Goal: Navigation & Orientation: Find specific page/section

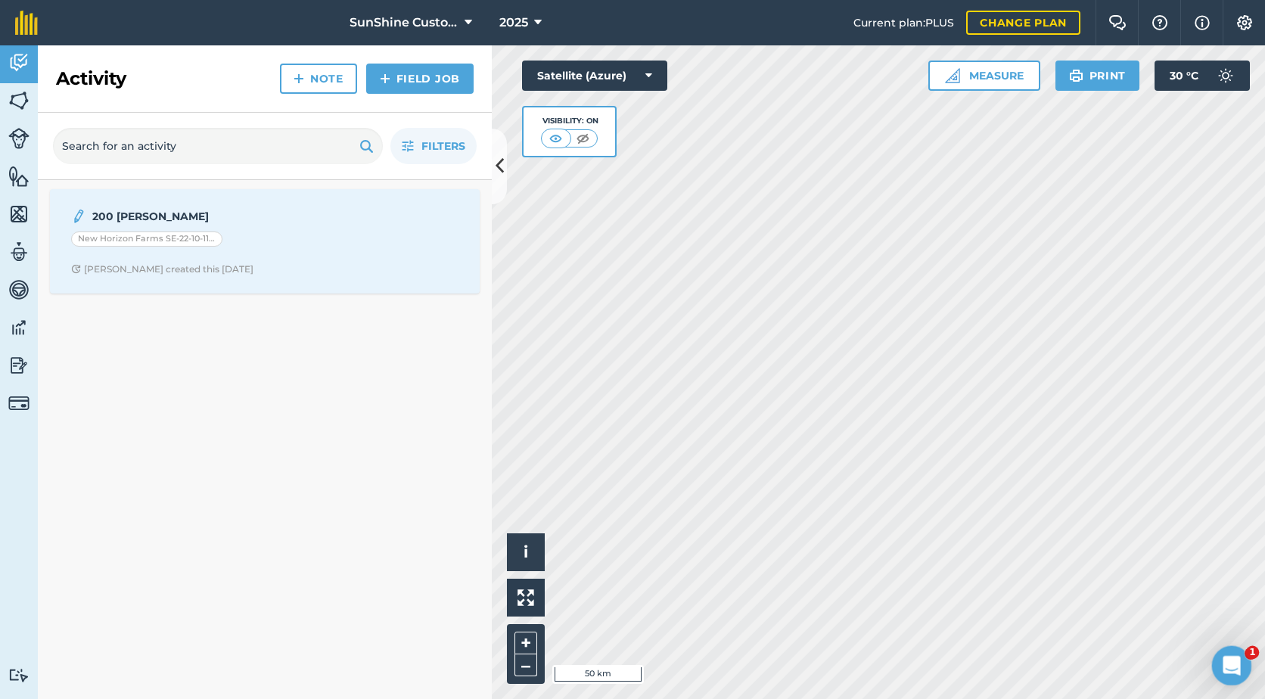
click at [1224, 674] on div "Open Intercom Messenger" at bounding box center [1229, 663] width 50 height 50
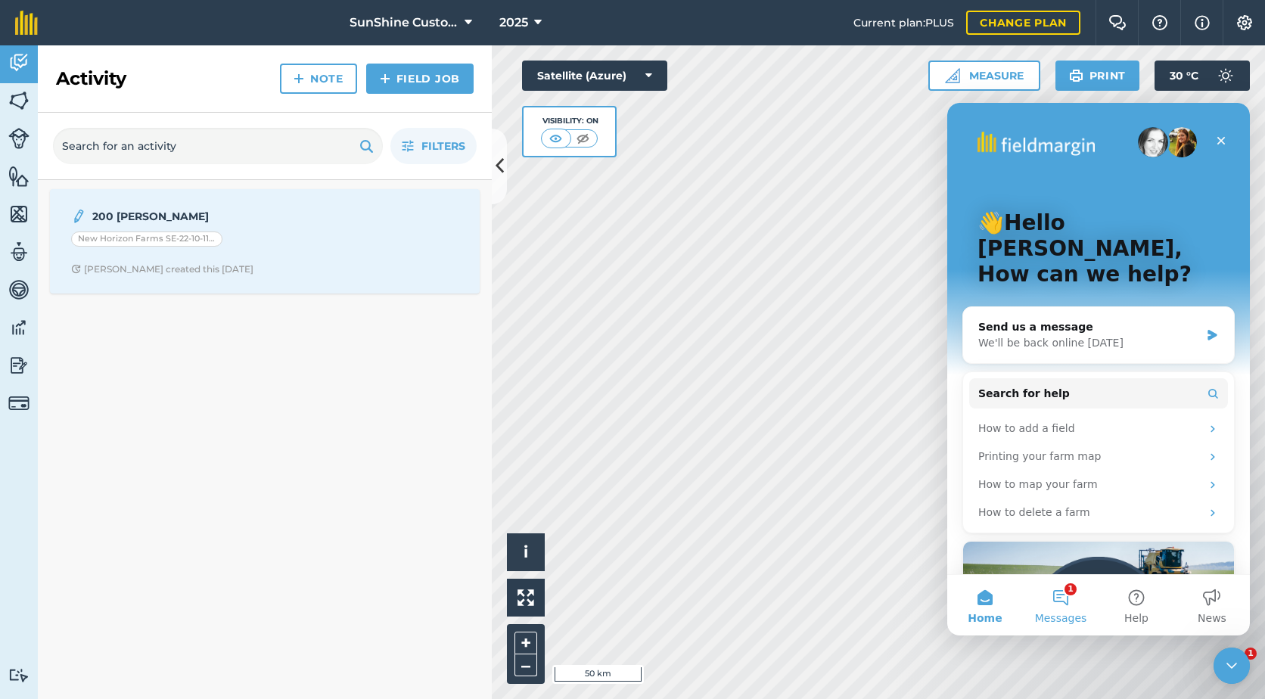
click at [1060, 606] on button "1 Messages" at bounding box center [1061, 605] width 76 height 61
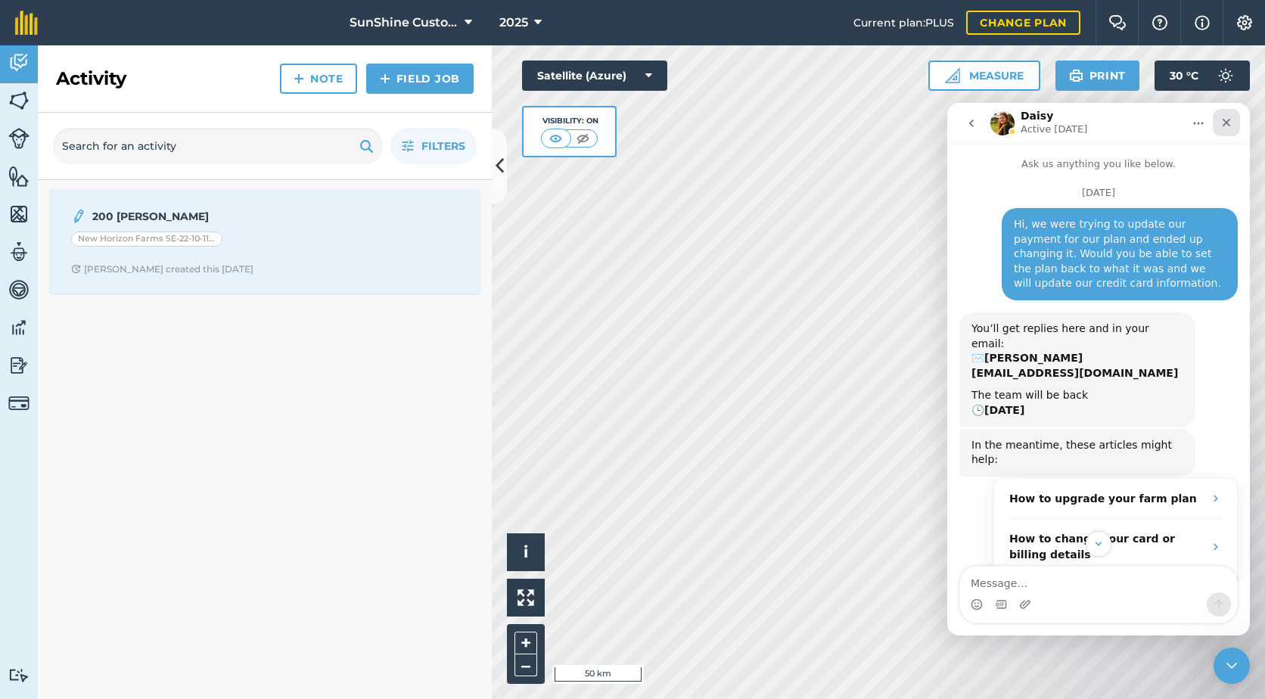
click at [1232, 128] on icon "Close" at bounding box center [1226, 122] width 12 height 12
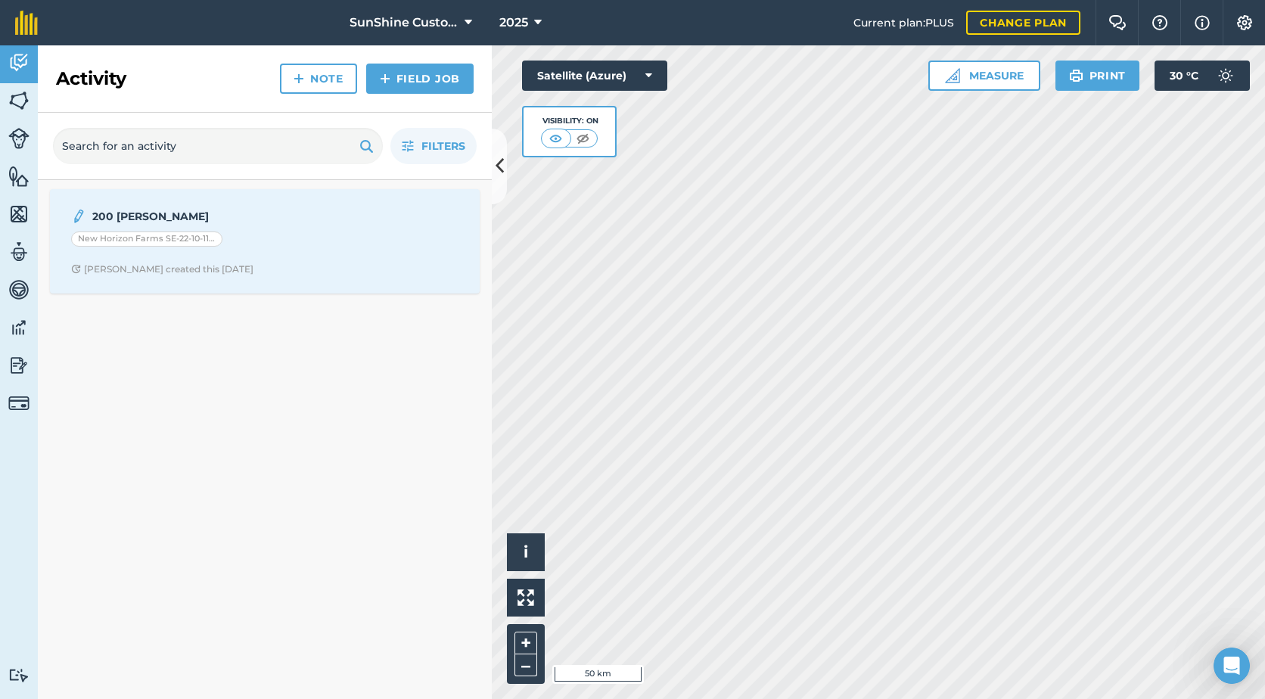
scroll to position [281, 0]
click at [1229, 673] on icon "Open Intercom Messenger" at bounding box center [1229, 663] width 25 height 25
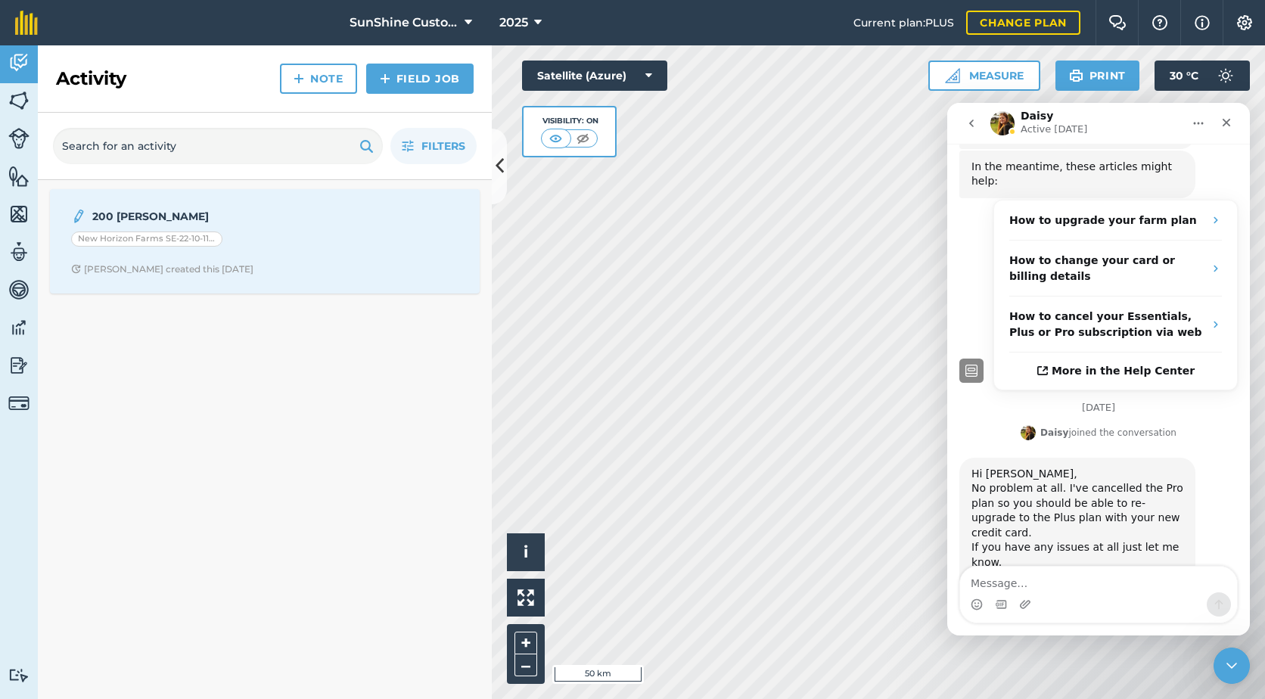
click at [969, 126] on icon "go back" at bounding box center [971, 123] width 12 height 12
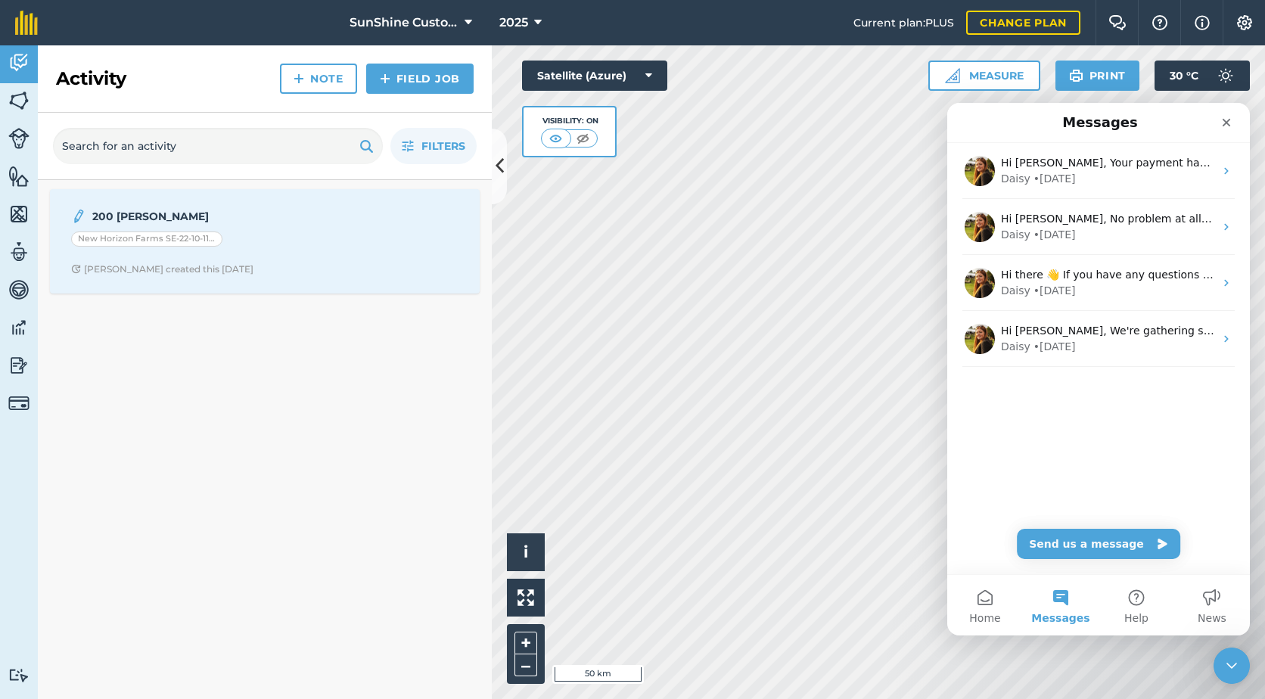
click at [240, 411] on div "200 bales New Horizon Farms SE-22-10-11-W4 Justin T created this 4 days ago" at bounding box center [265, 439] width 454 height 519
click at [1225, 121] on icon "Close" at bounding box center [1226, 123] width 8 height 8
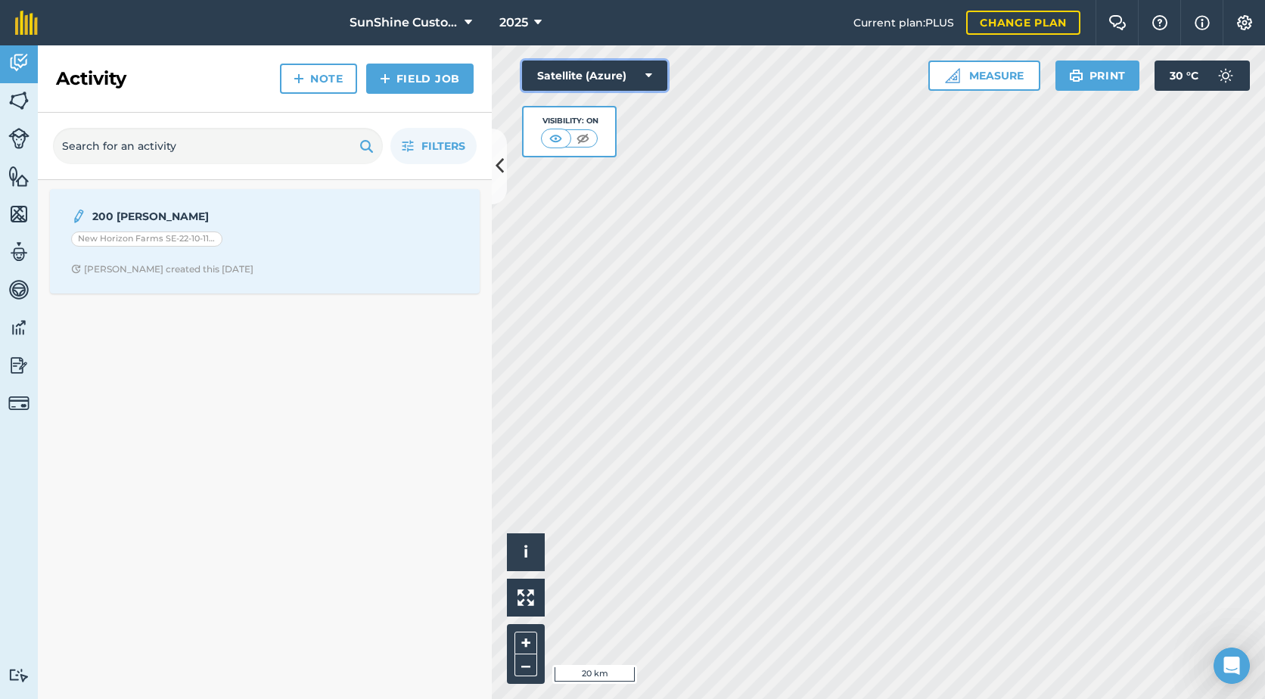
click at [626, 79] on button "Satellite (Azure)" at bounding box center [594, 76] width 145 height 30
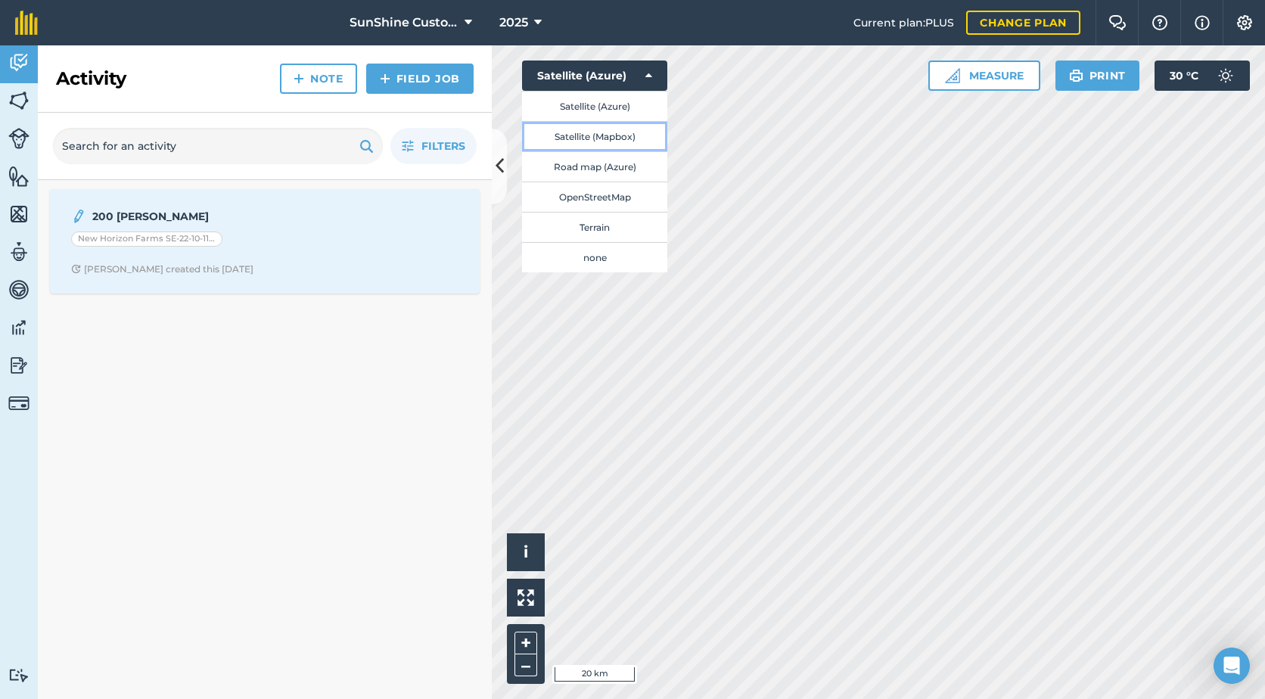
click at [612, 132] on button "Satellite (Mapbox)" at bounding box center [594, 136] width 145 height 30
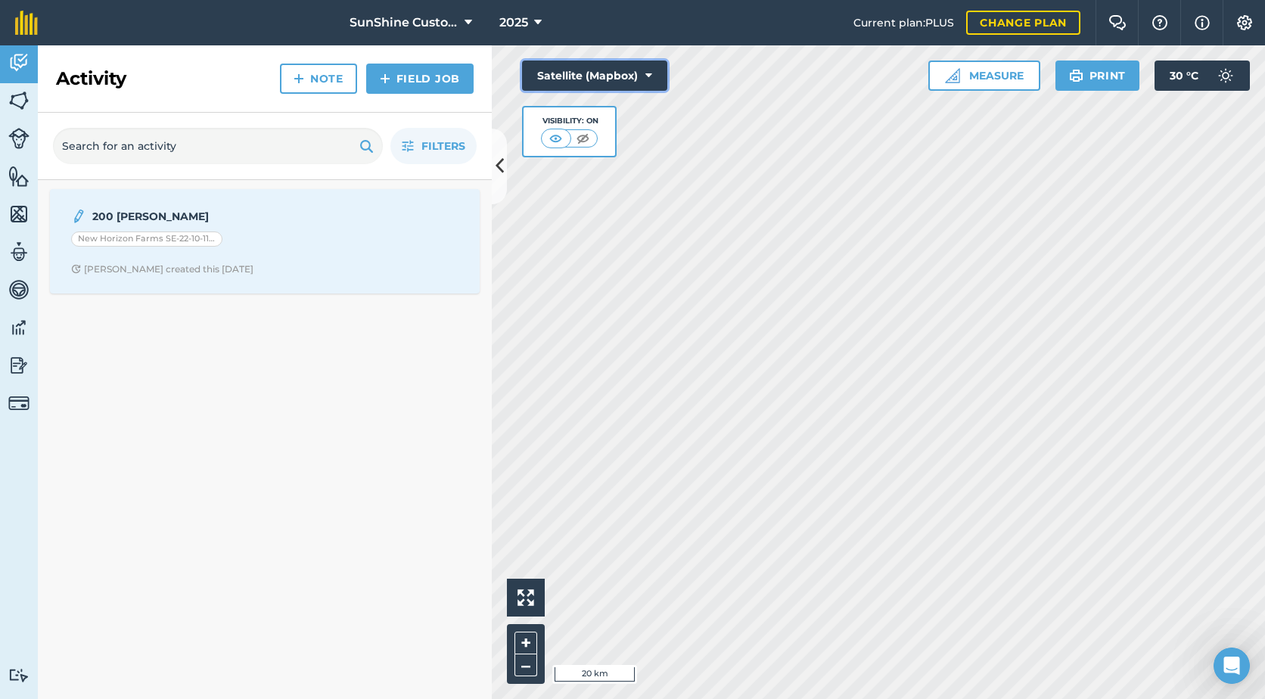
click at [601, 72] on button "Satellite (Mapbox)" at bounding box center [594, 76] width 145 height 30
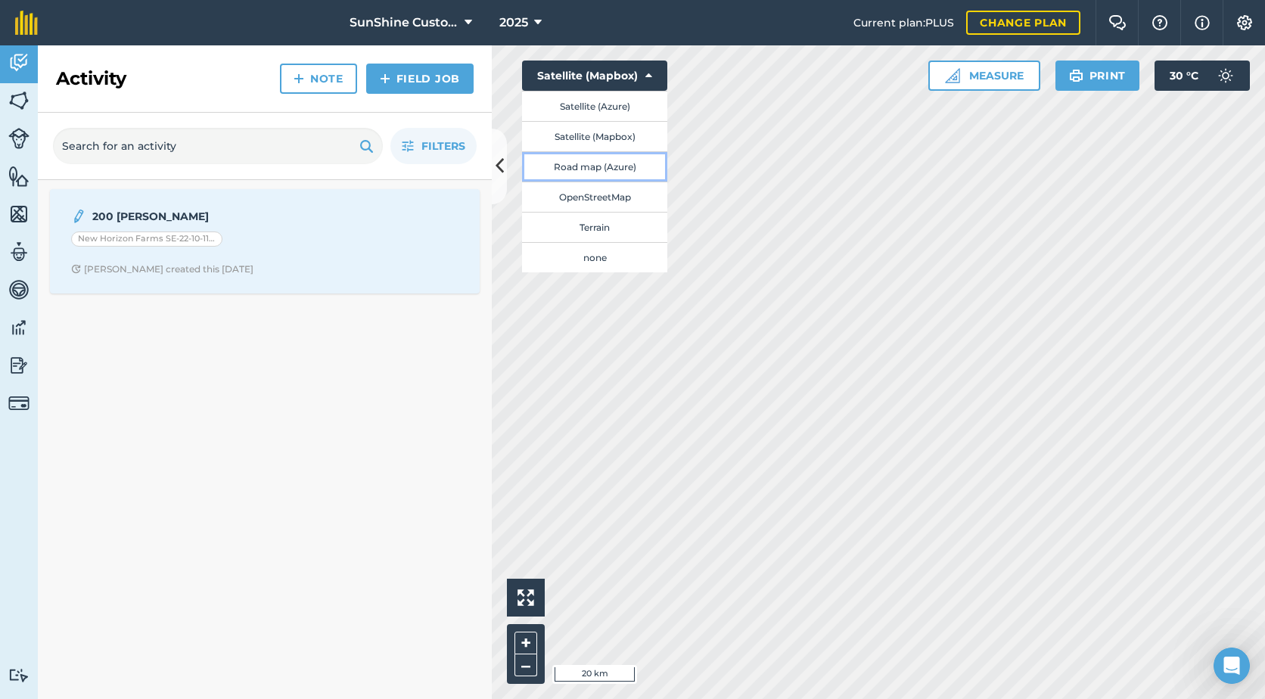
click at [586, 165] on button "Road map (Azure)" at bounding box center [594, 166] width 145 height 30
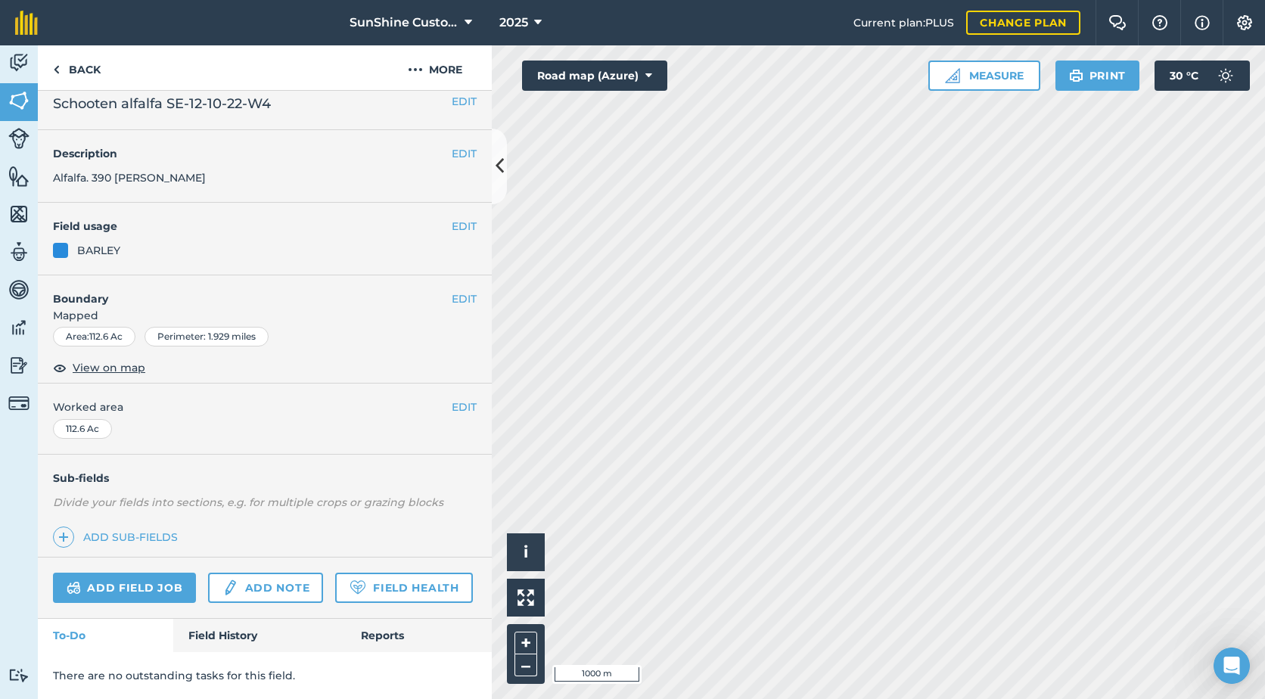
scroll to position [55, 0]
click at [216, 633] on link "Field History" at bounding box center [259, 635] width 172 height 33
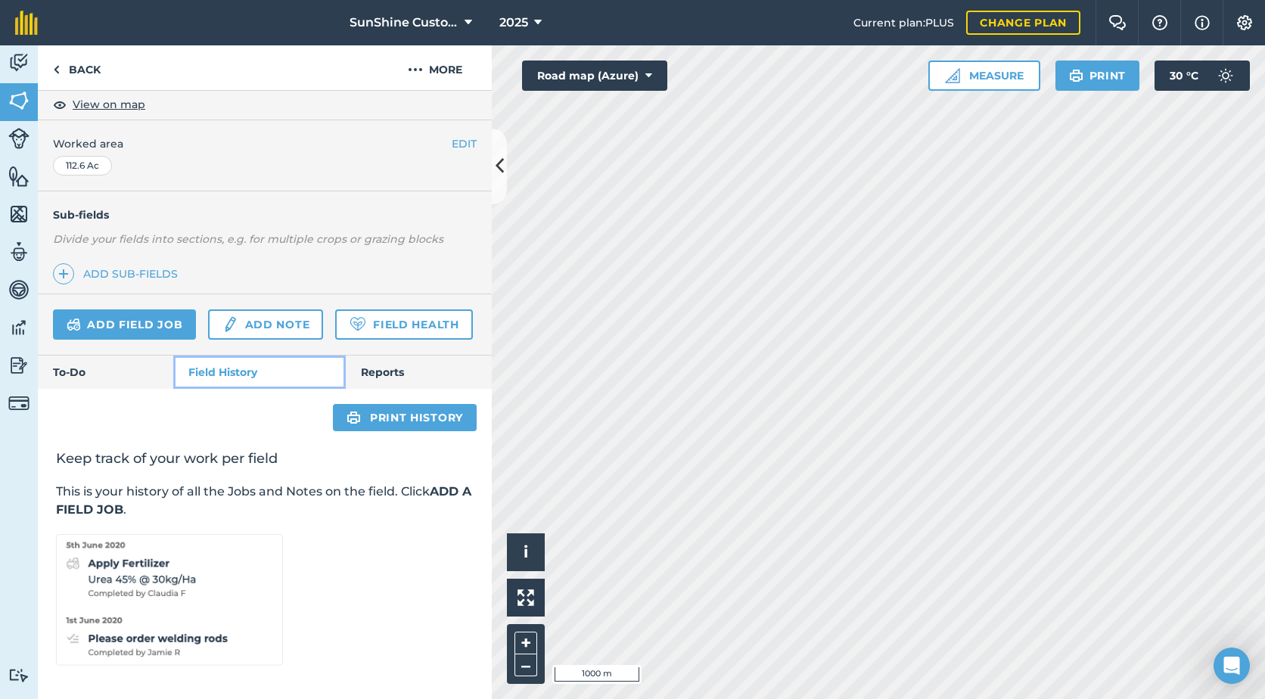
scroll to position [318, 0]
click at [365, 379] on link "Reports" at bounding box center [419, 372] width 146 height 33
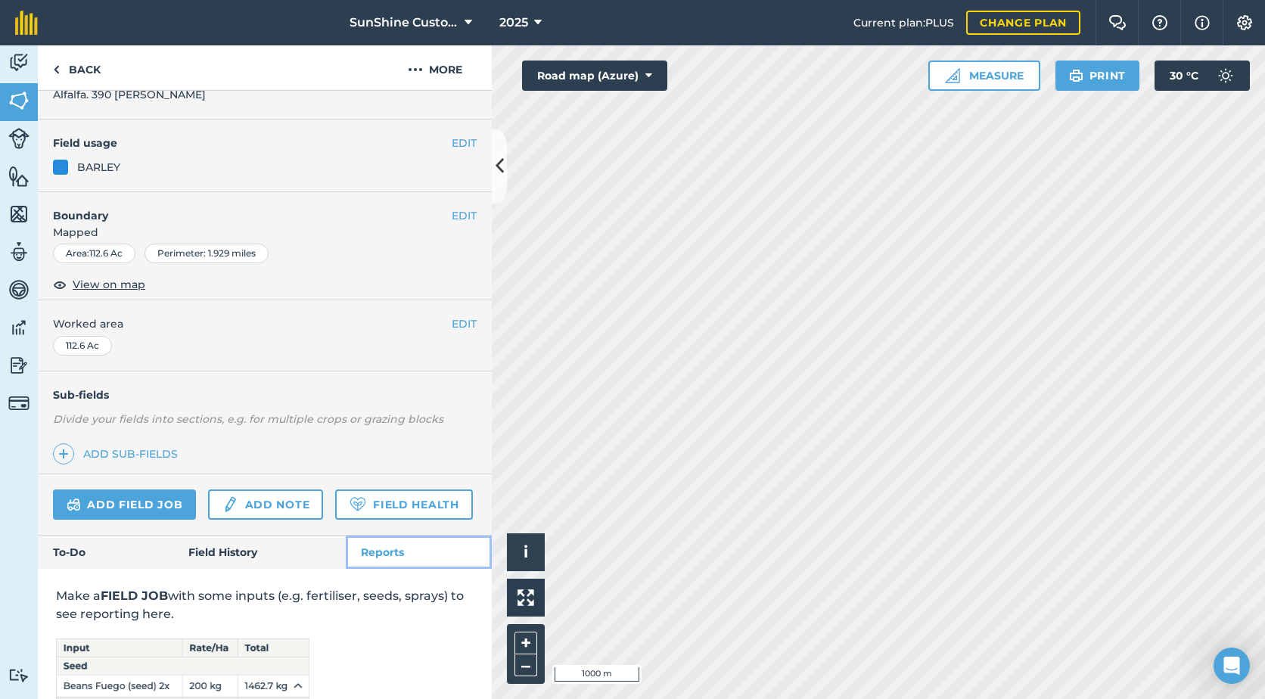
scroll to position [273, 0]
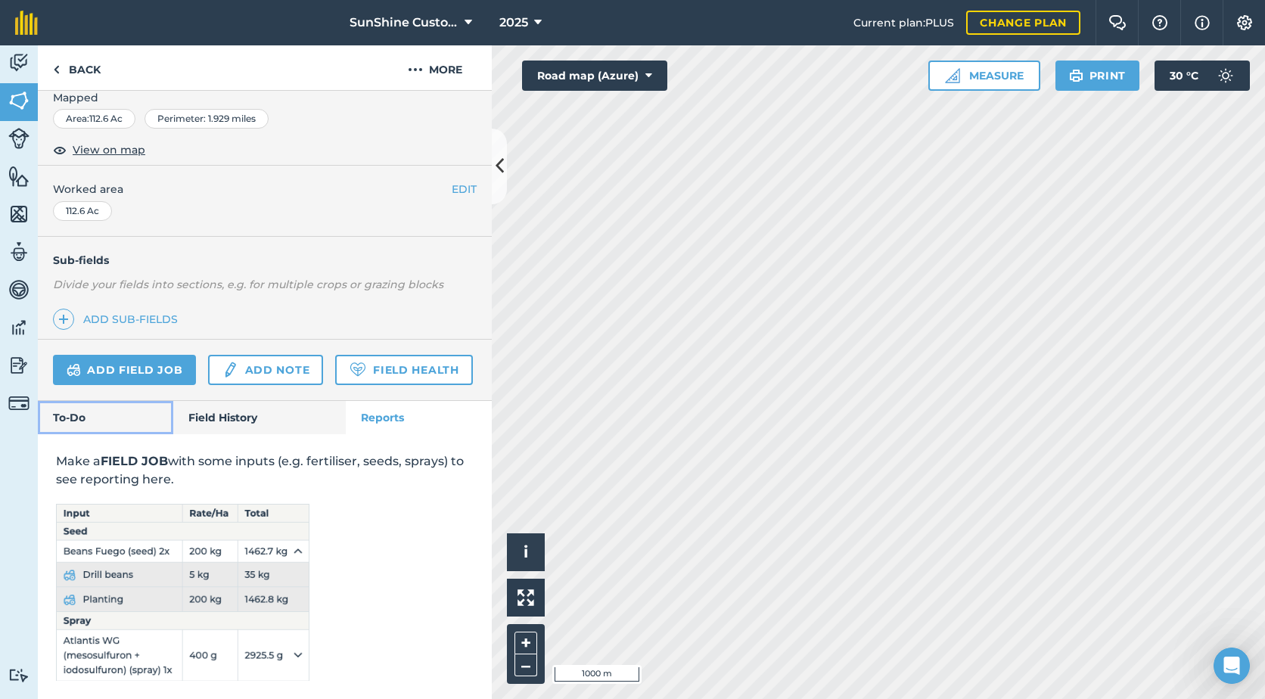
click at [56, 430] on link "To-Do" at bounding box center [105, 417] width 135 height 33
